Goal: Task Accomplishment & Management: Manage account settings

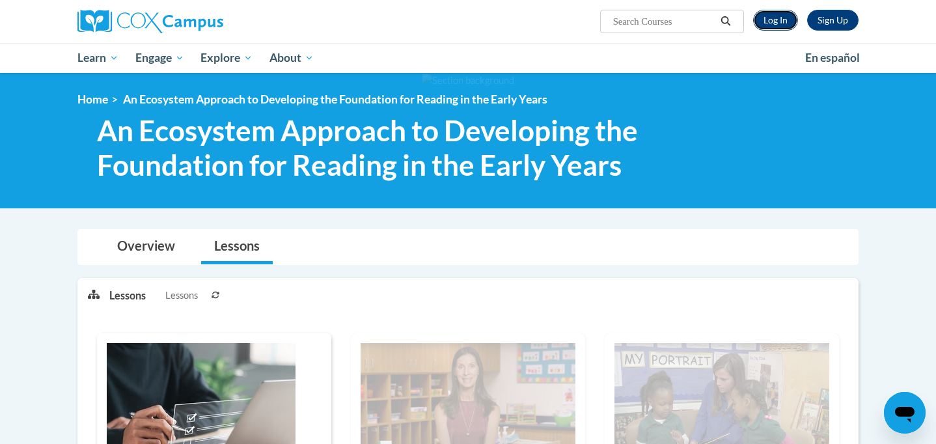
click at [775, 18] on link "Log In" at bounding box center [775, 20] width 45 height 21
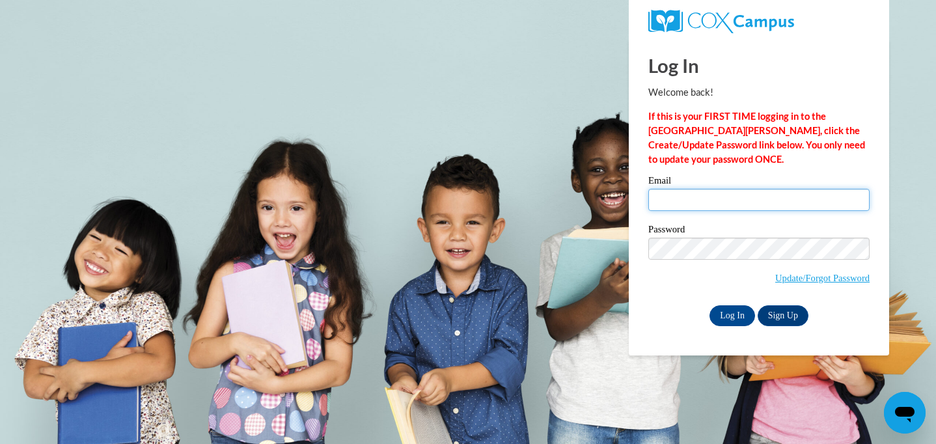
click at [732, 204] on input "Email" at bounding box center [758, 200] width 221 height 22
type input "ecelkin@gmail.com"
click at [738, 316] on input "Log In" at bounding box center [733, 315] width 46 height 21
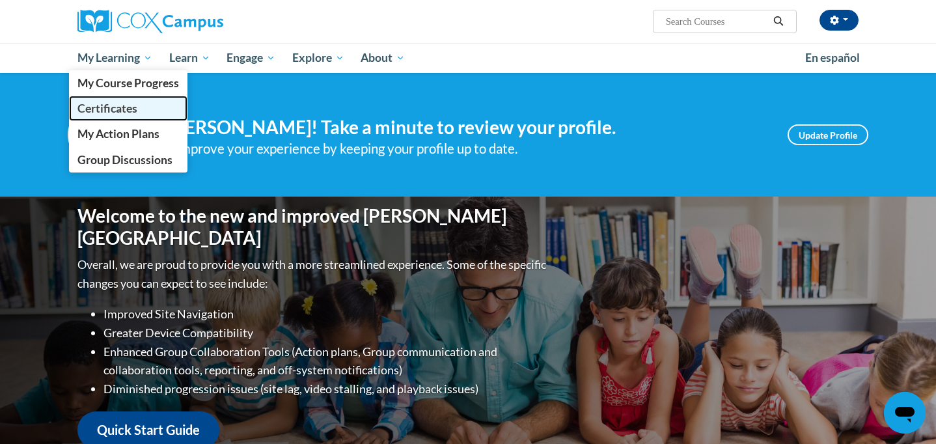
click at [120, 116] on link "Certificates" at bounding box center [128, 108] width 118 height 25
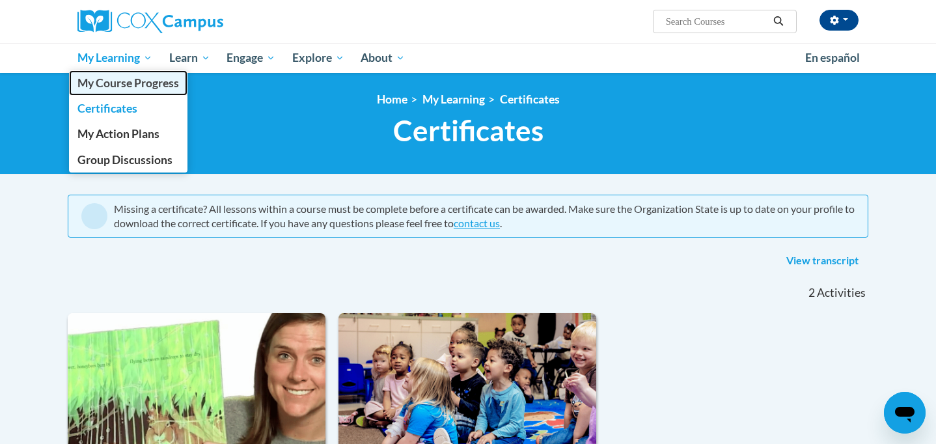
click at [111, 75] on link "My Course Progress" at bounding box center [128, 82] width 118 height 25
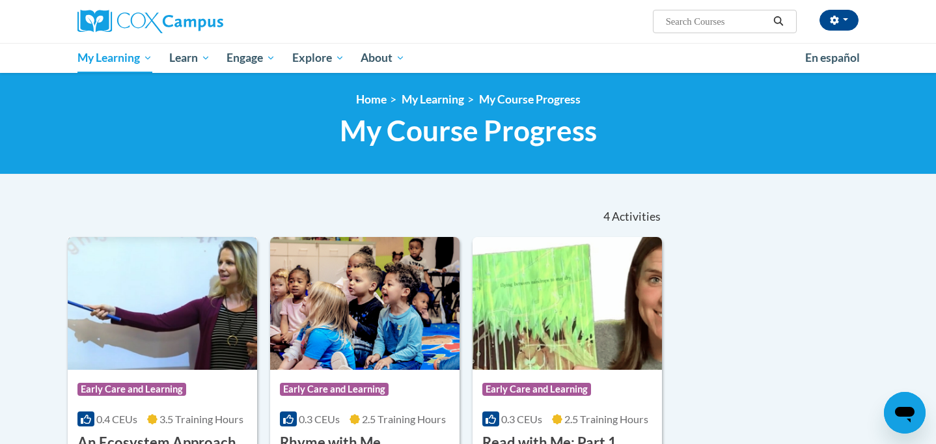
click at [195, 330] on img at bounding box center [162, 303] width 189 height 133
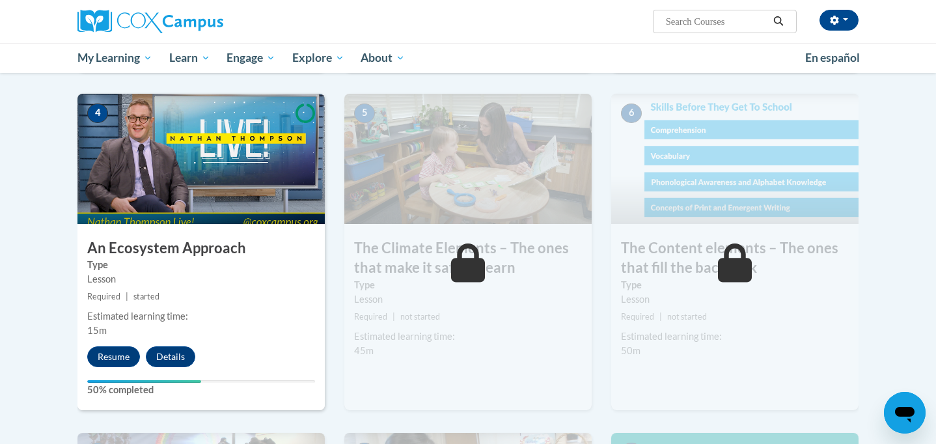
scroll to position [640, 0]
click at [110, 351] on button "Resume" at bounding box center [113, 356] width 53 height 21
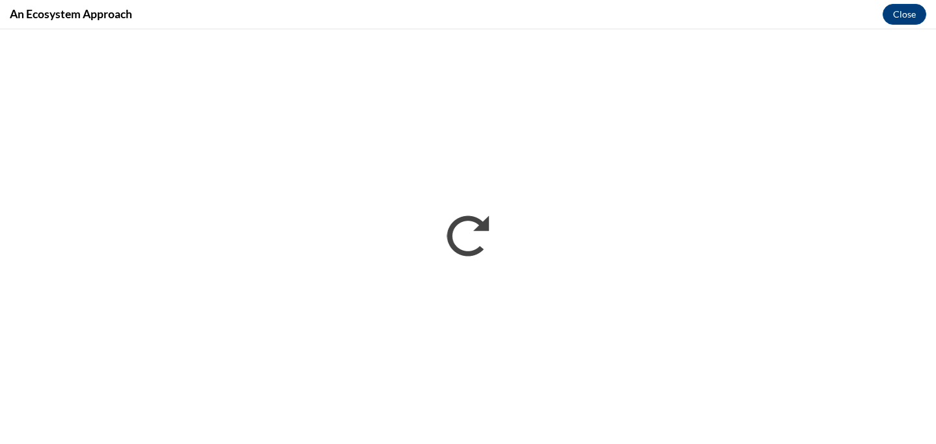
scroll to position [0, 0]
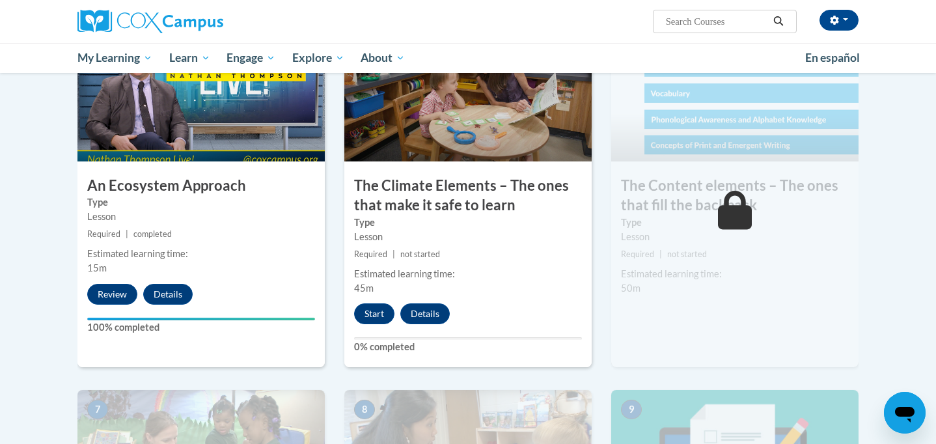
scroll to position [657, 0]
